Goal: Task Accomplishment & Management: Use online tool/utility

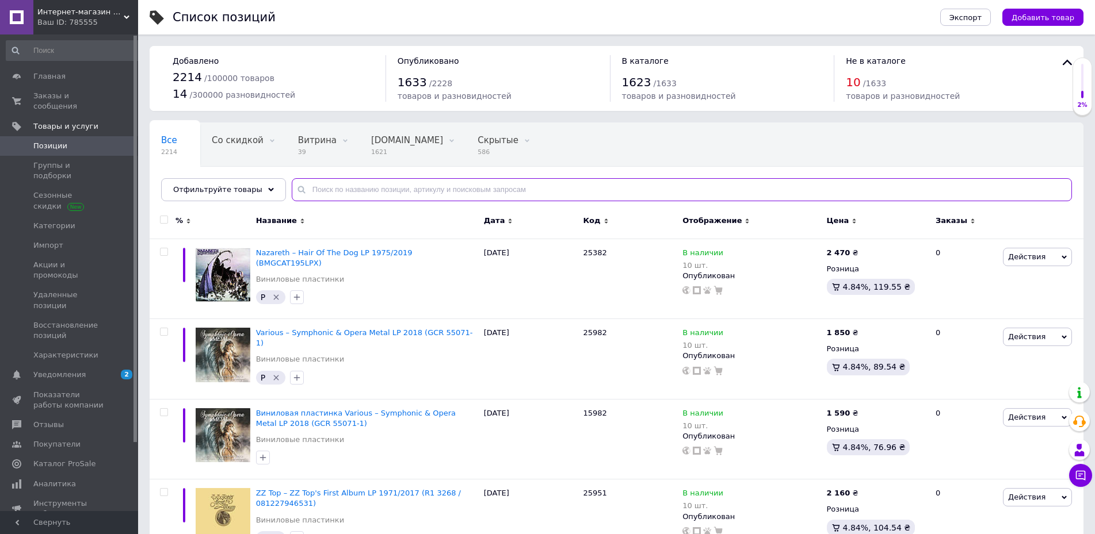
click at [342, 186] on input "text" at bounding box center [682, 189] width 780 height 23
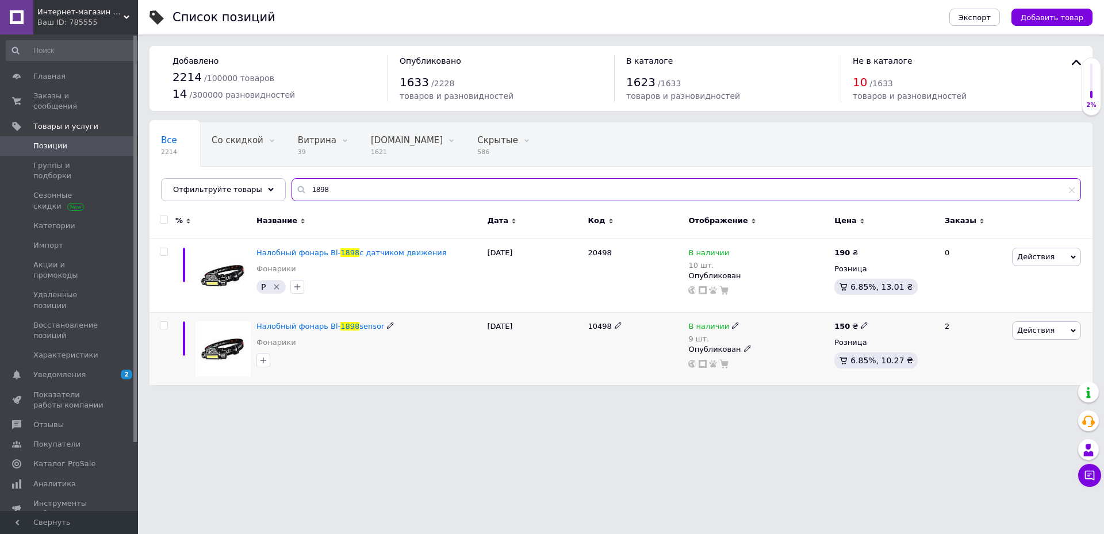
type input "1898"
click at [855, 325] on div "150 ₴" at bounding box center [852, 327] width 34 height 10
drag, startPoint x: 896, startPoint y: 311, endPoint x: 862, endPoint y: 314, distance: 34.1
click at [874, 314] on input "150" at bounding box center [917, 312] width 87 height 23
type input "160"
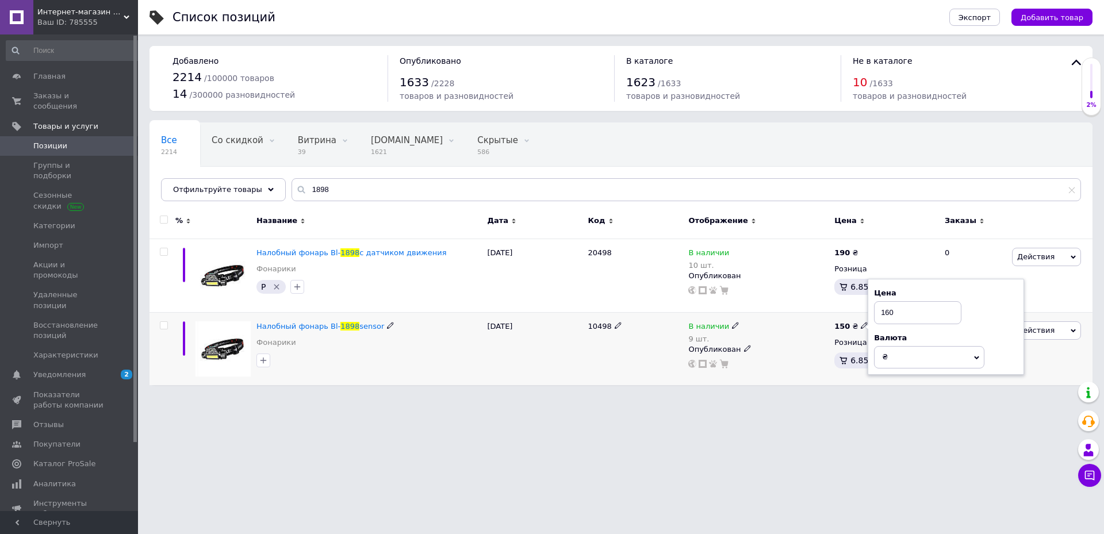
click at [642, 365] on div "10498" at bounding box center [635, 348] width 101 height 73
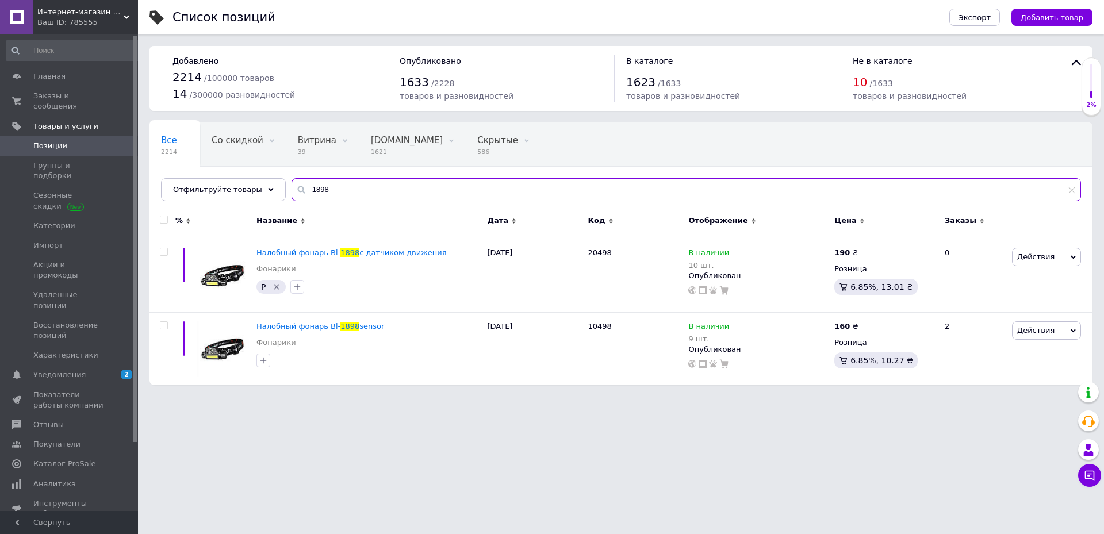
drag, startPoint x: 332, startPoint y: 194, endPoint x: 251, endPoint y: 175, distance: 83.9
click at [292, 178] on input "1898" at bounding box center [687, 189] width 790 height 23
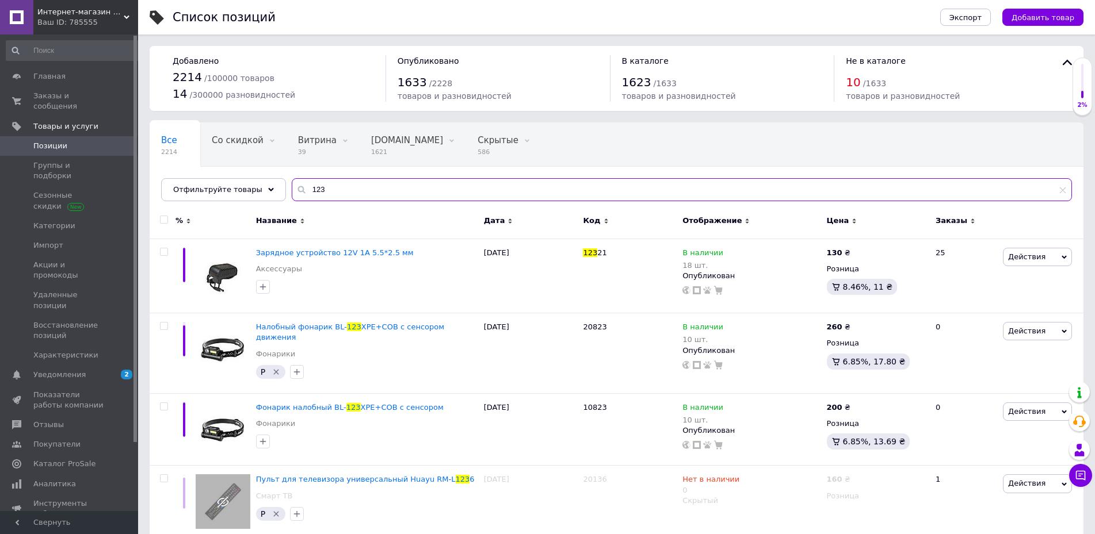
type input "123"
drag, startPoint x: 323, startPoint y: 189, endPoint x: 262, endPoint y: 174, distance: 63.3
click at [292, 178] on input "123" at bounding box center [682, 189] width 780 height 23
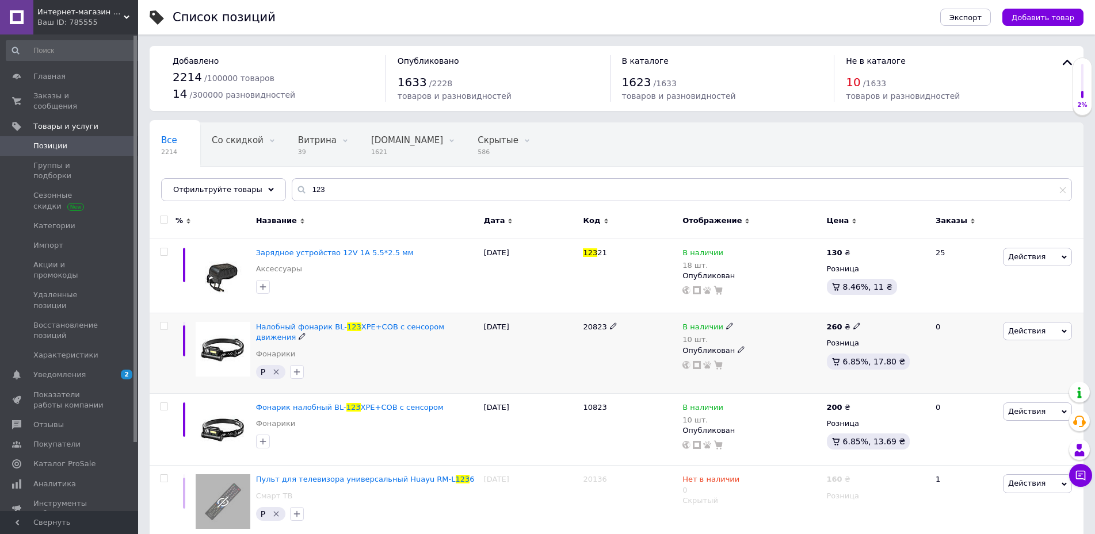
click at [853, 324] on icon at bounding box center [856, 326] width 7 height 7
drag, startPoint x: 889, startPoint y: 312, endPoint x: 866, endPoint y: 309, distance: 22.6
click at [866, 309] on input "260" at bounding box center [909, 314] width 87 height 23
type input "250"
click at [646, 360] on div "20823" at bounding box center [630, 353] width 100 height 81
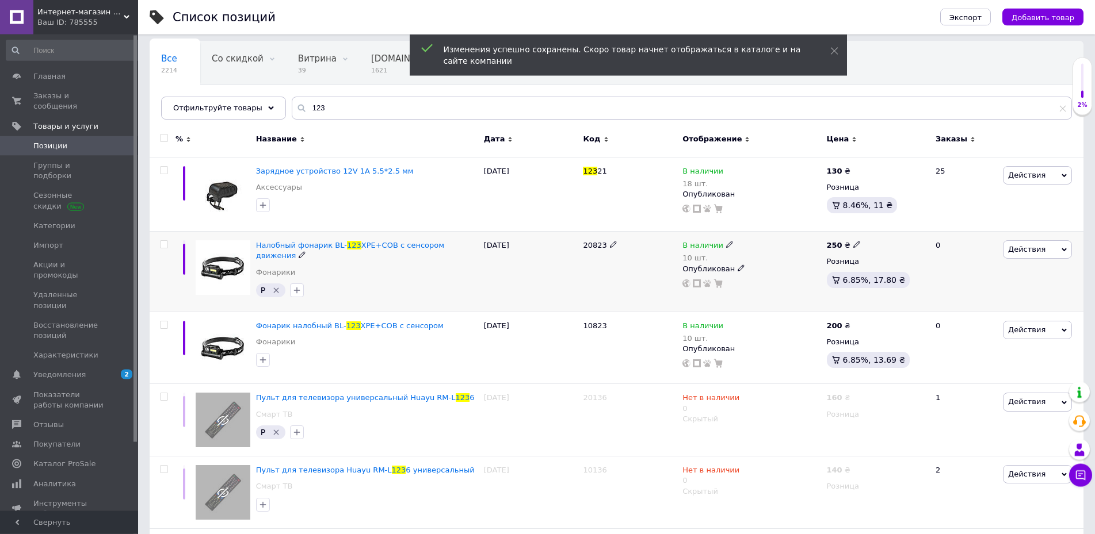
scroll to position [163, 0]
